Goal: Contribute content

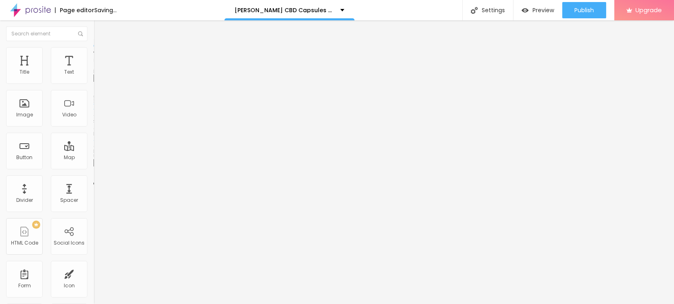
click at [93, 69] on div "Change image" at bounding box center [139, 66] width 93 height 6
click at [93, 70] on span "Change image" at bounding box center [114, 66] width 43 height 7
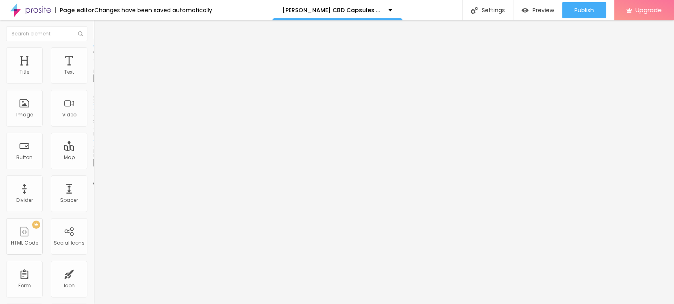
click at [100, 30] on img "button" at bounding box center [103, 29] width 7 height 7
click at [93, 78] on button "button" at bounding box center [98, 73] width 11 height 9
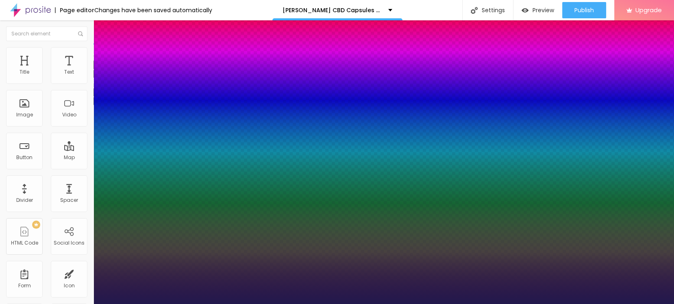
type input "1"
select select "Poppins"
type input "1"
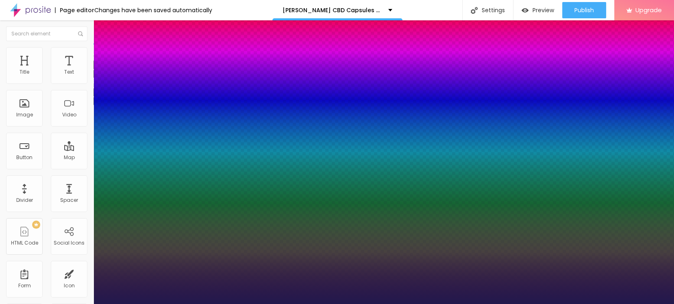
click at [234, 303] on div at bounding box center [337, 304] width 674 height 0
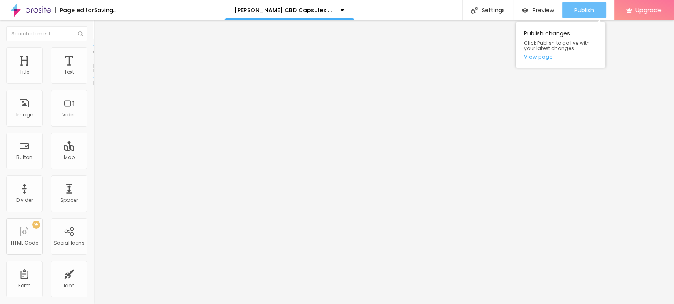
click at [580, 8] on span "Publish" at bounding box center [584, 10] width 20 height 7
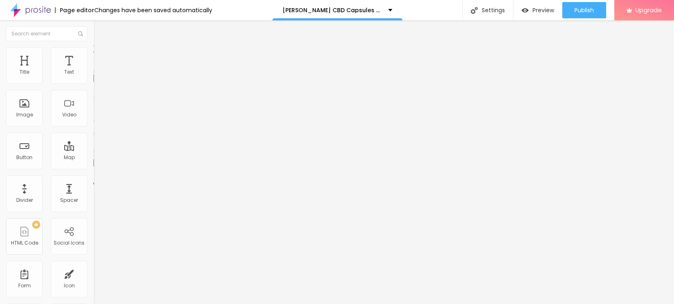
click at [93, 167] on input "https://" at bounding box center [142, 162] width 98 height 8
paste input "[DOMAIN_NAME][URL]"
type input "[URL][DOMAIN_NAME]"
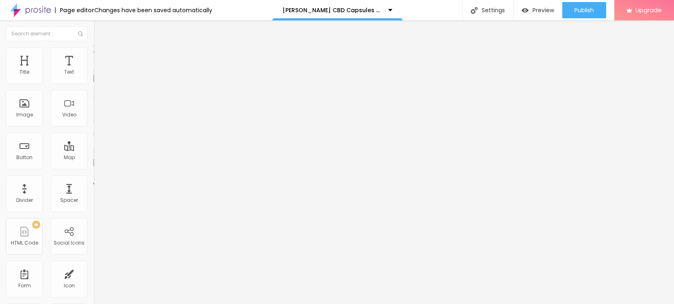
click at [93, 82] on input "text" at bounding box center [142, 78] width 98 height 8
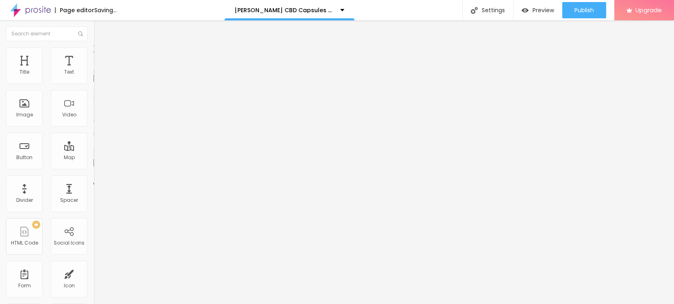
paste input "[PERSON_NAME] CBD Capsules [GEOGRAPHIC_DATA]"
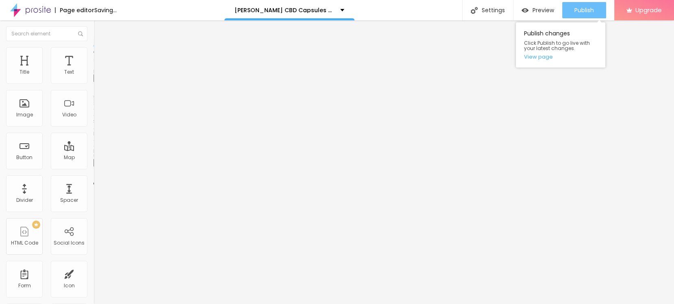
type input "[PERSON_NAME] CBD Capsules [GEOGRAPHIC_DATA]"
click at [580, 14] on div "Publish" at bounding box center [584, 10] width 20 height 16
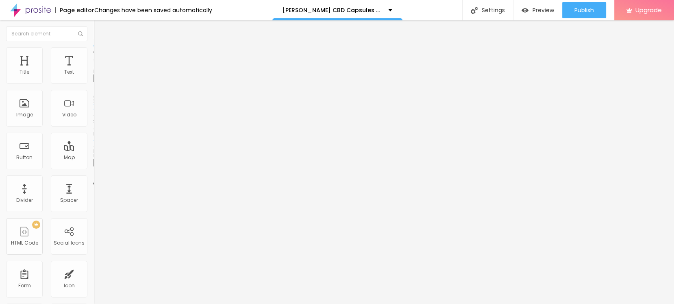
click at [100, 27] on div "Edit Image" at bounding box center [121, 29] width 43 height 7
click at [25, 4] on img at bounding box center [30, 10] width 41 height 20
